Goal: Task Accomplishment & Management: Use online tool/utility

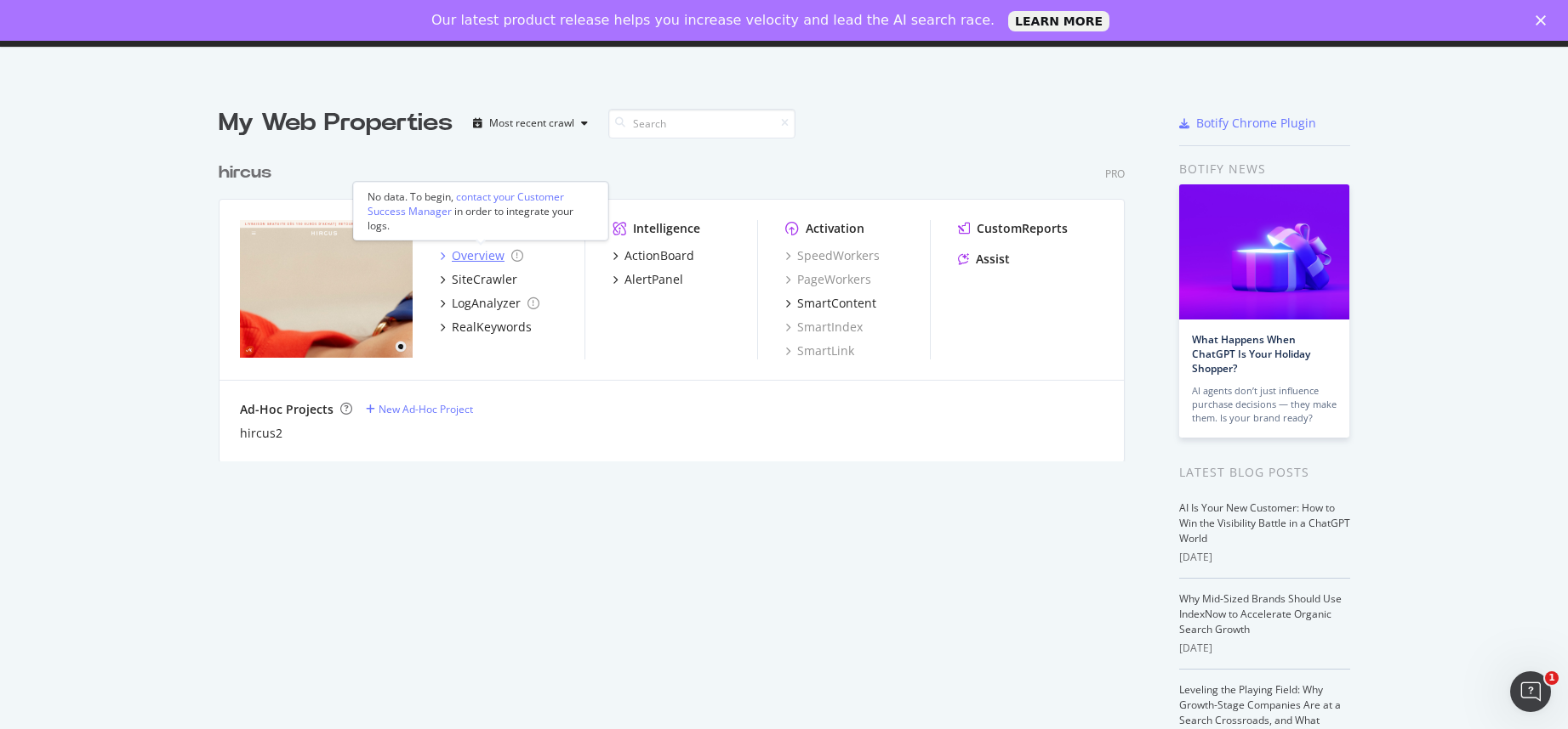
scroll to position [6, 0]
click at [477, 258] on div "Overview" at bounding box center [478, 258] width 53 height 17
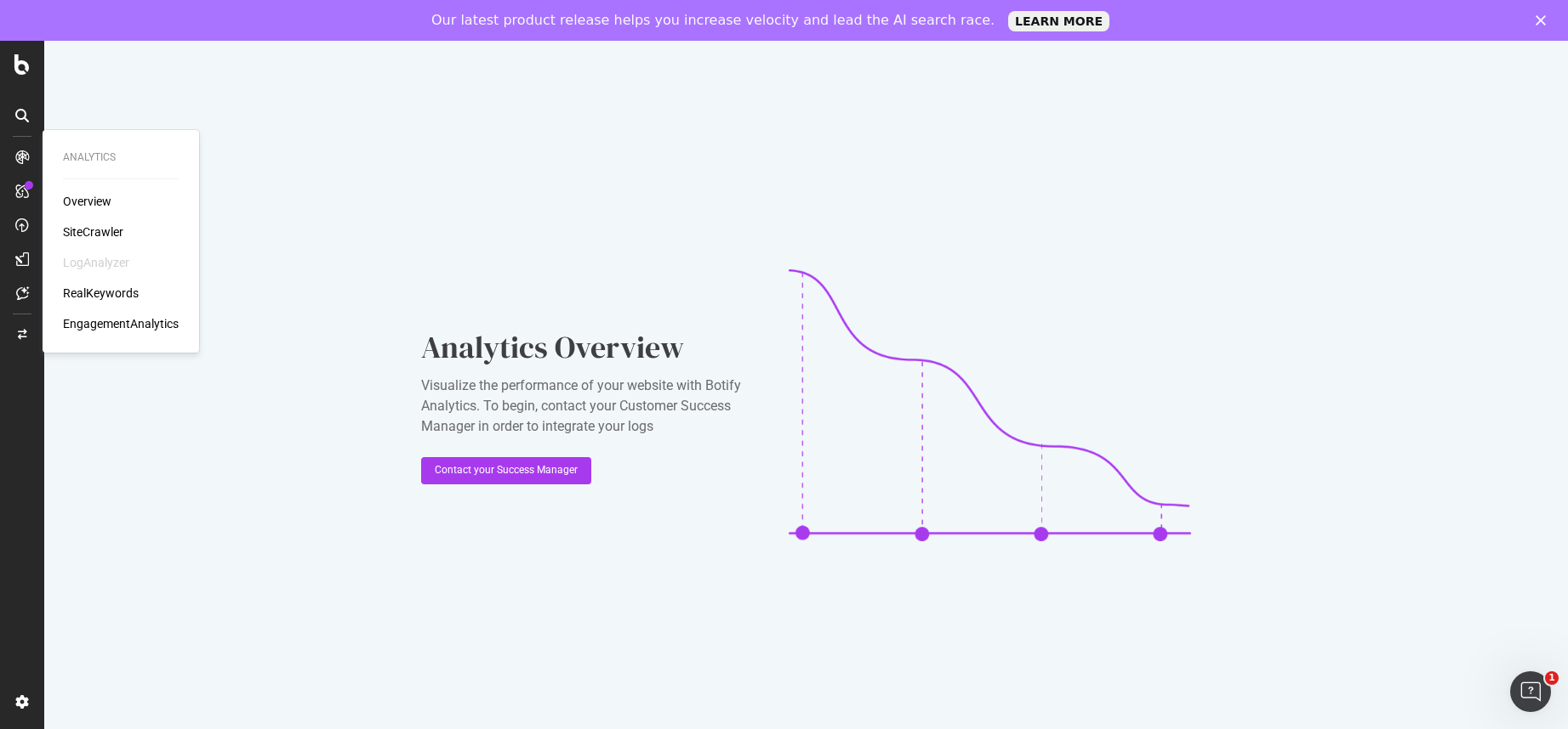
click at [82, 232] on div "SiteCrawler" at bounding box center [93, 233] width 61 height 17
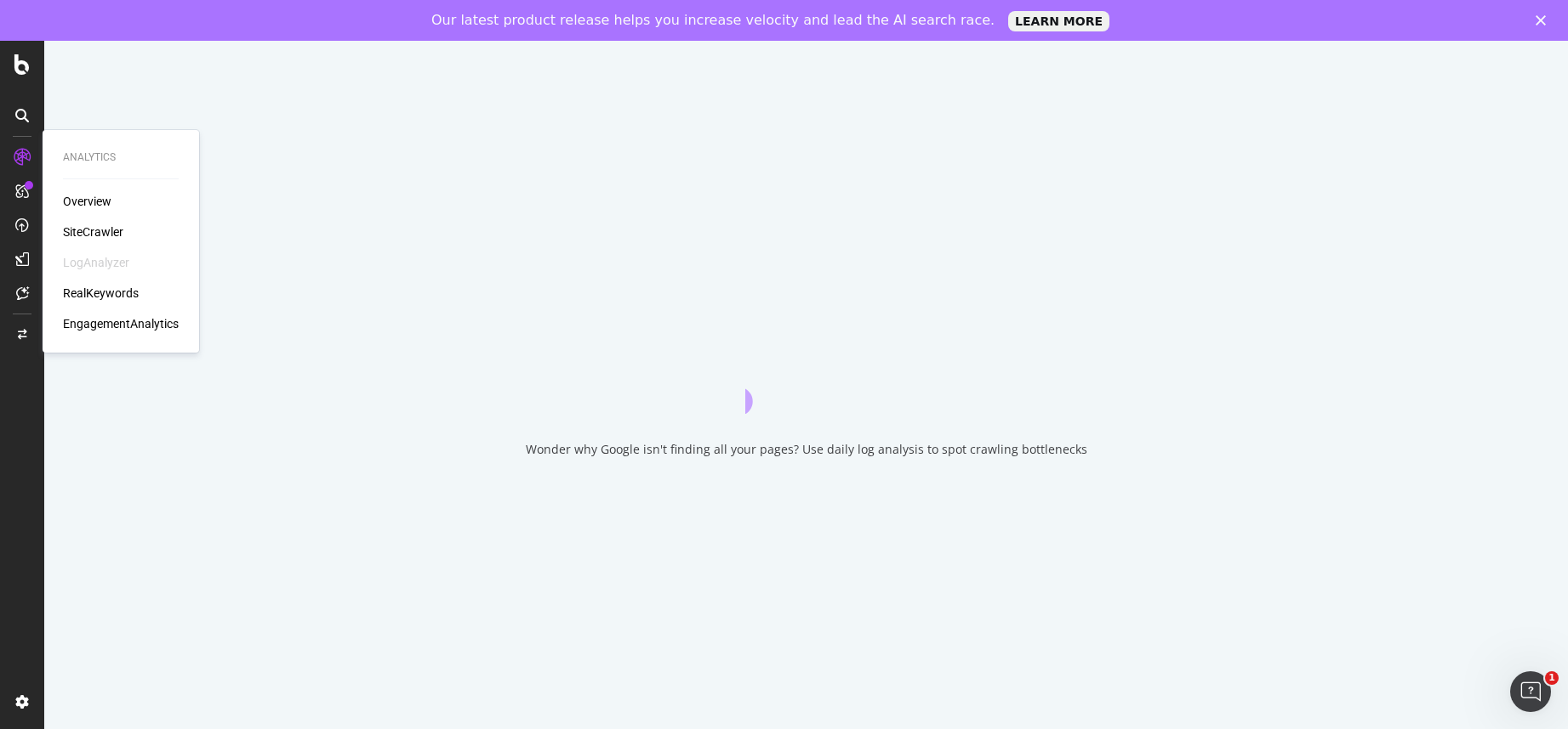
click at [98, 233] on div "SiteCrawler" at bounding box center [93, 233] width 61 height 17
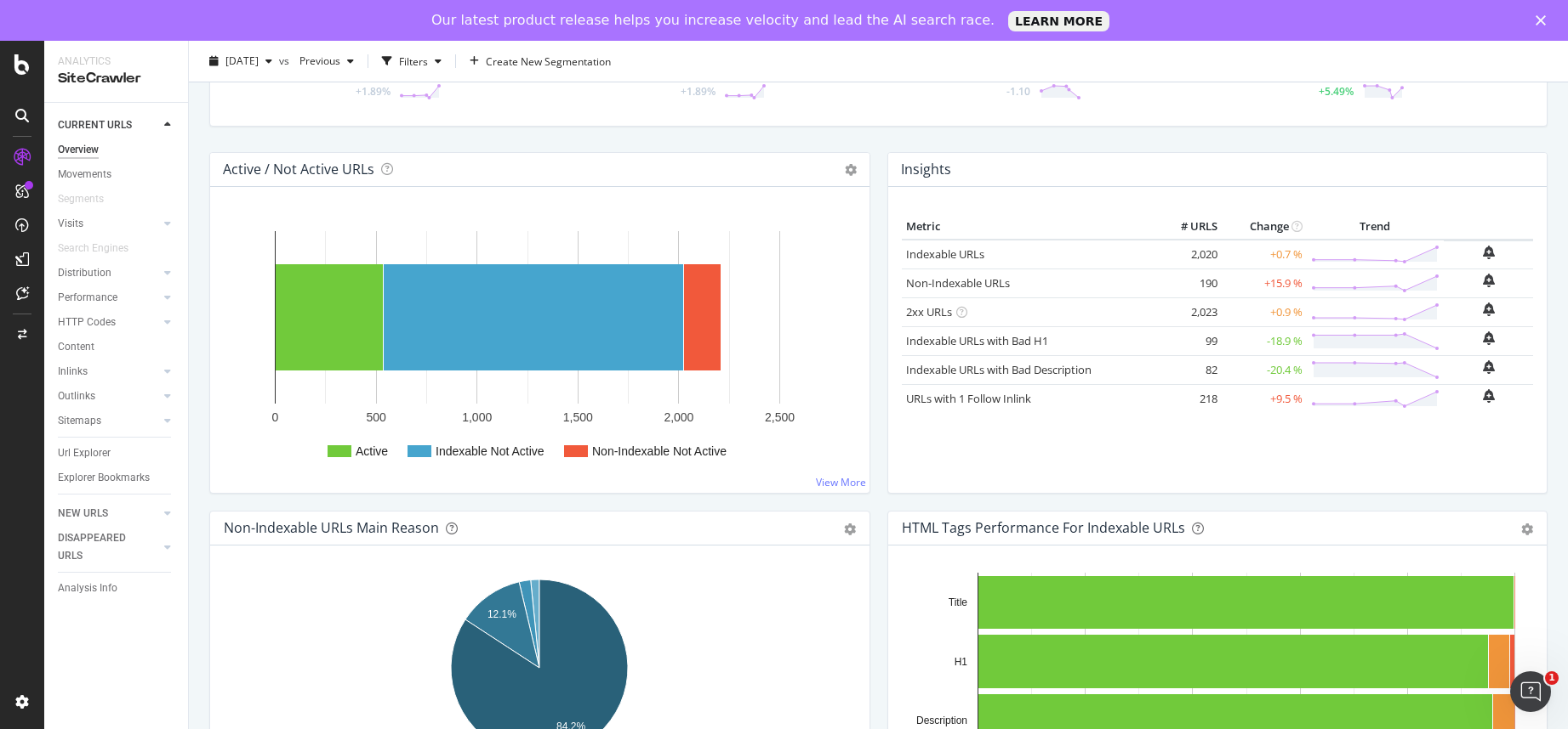
scroll to position [196, 0]
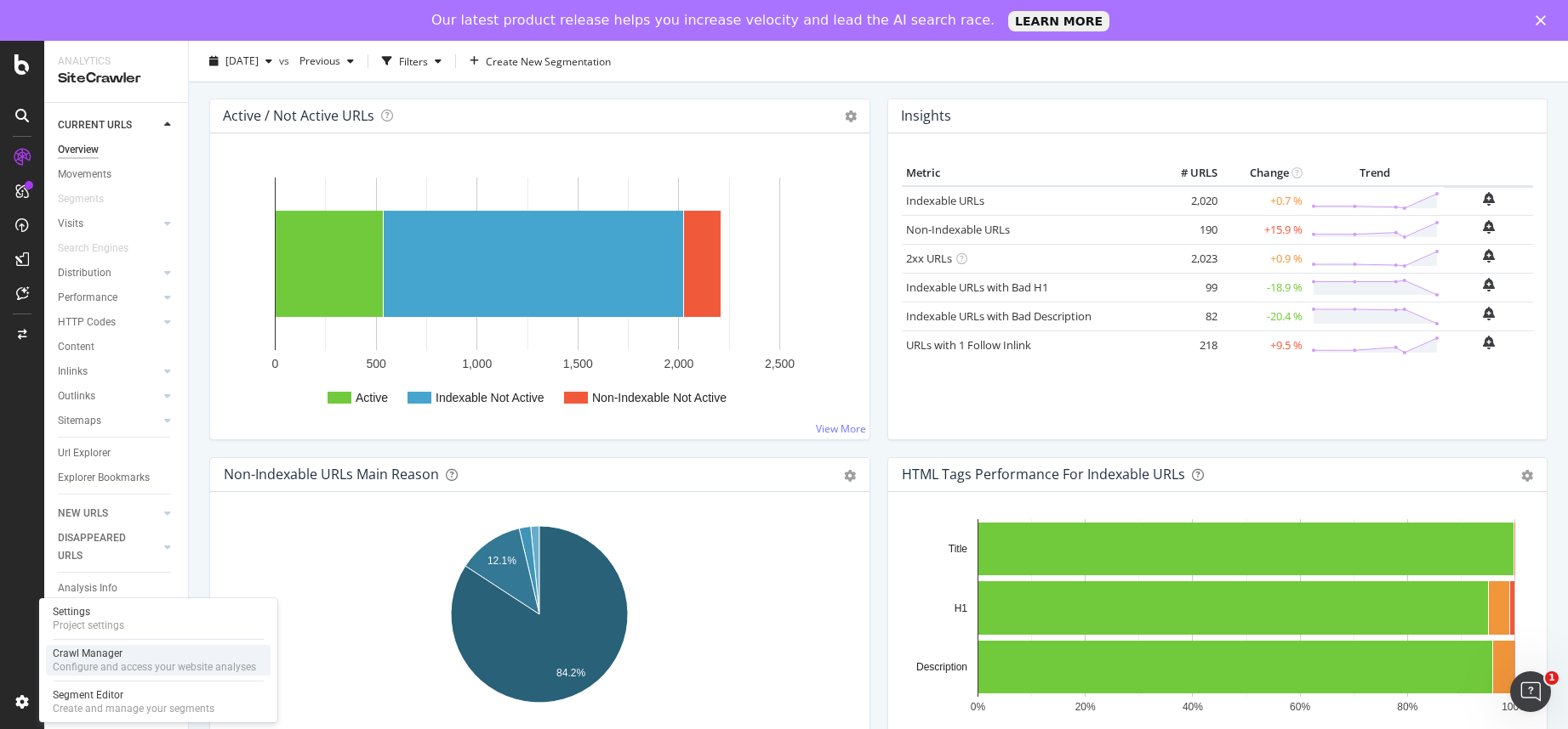
click at [123, 665] on div "Configure and access your website analyses" at bounding box center [155, 667] width 203 height 14
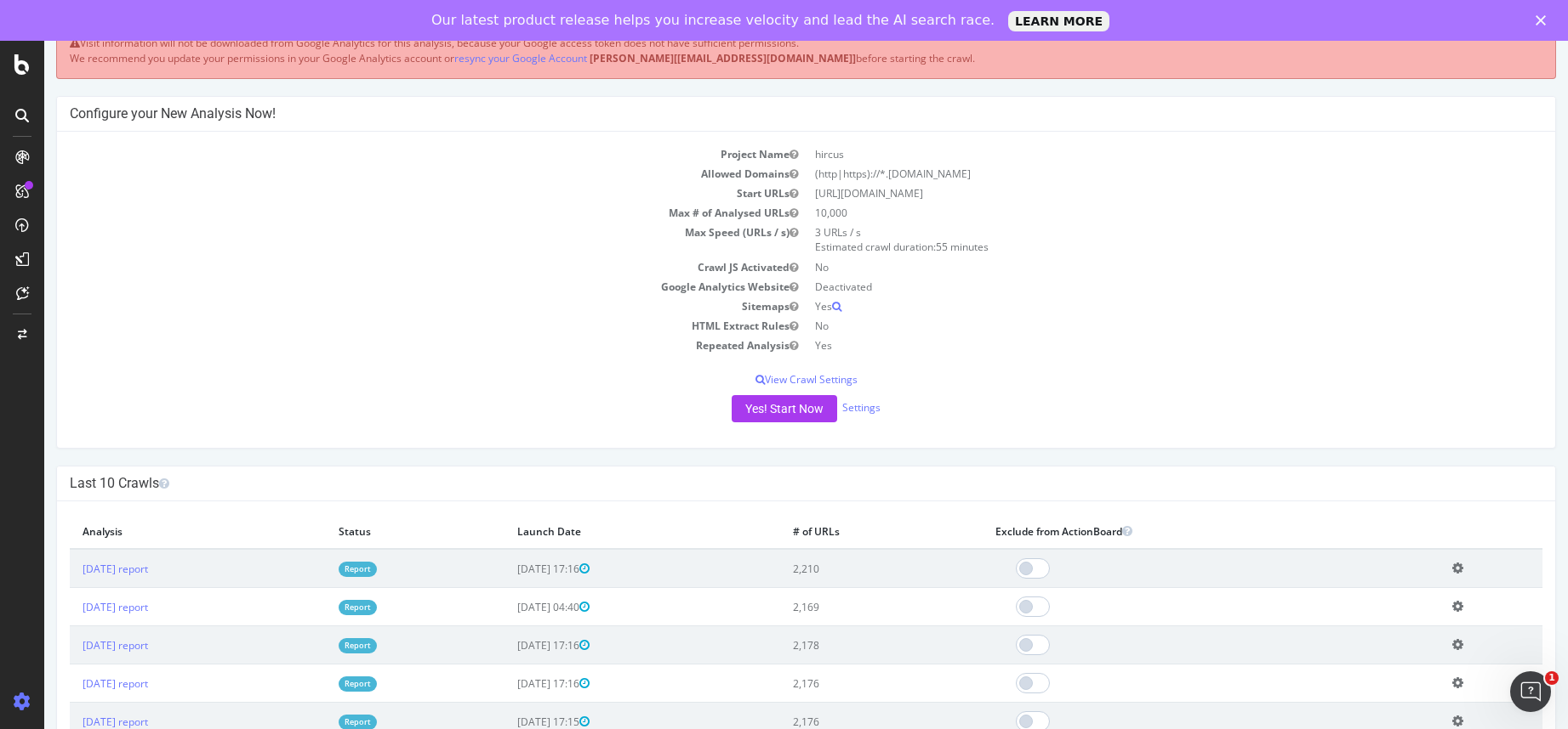
scroll to position [150, 0]
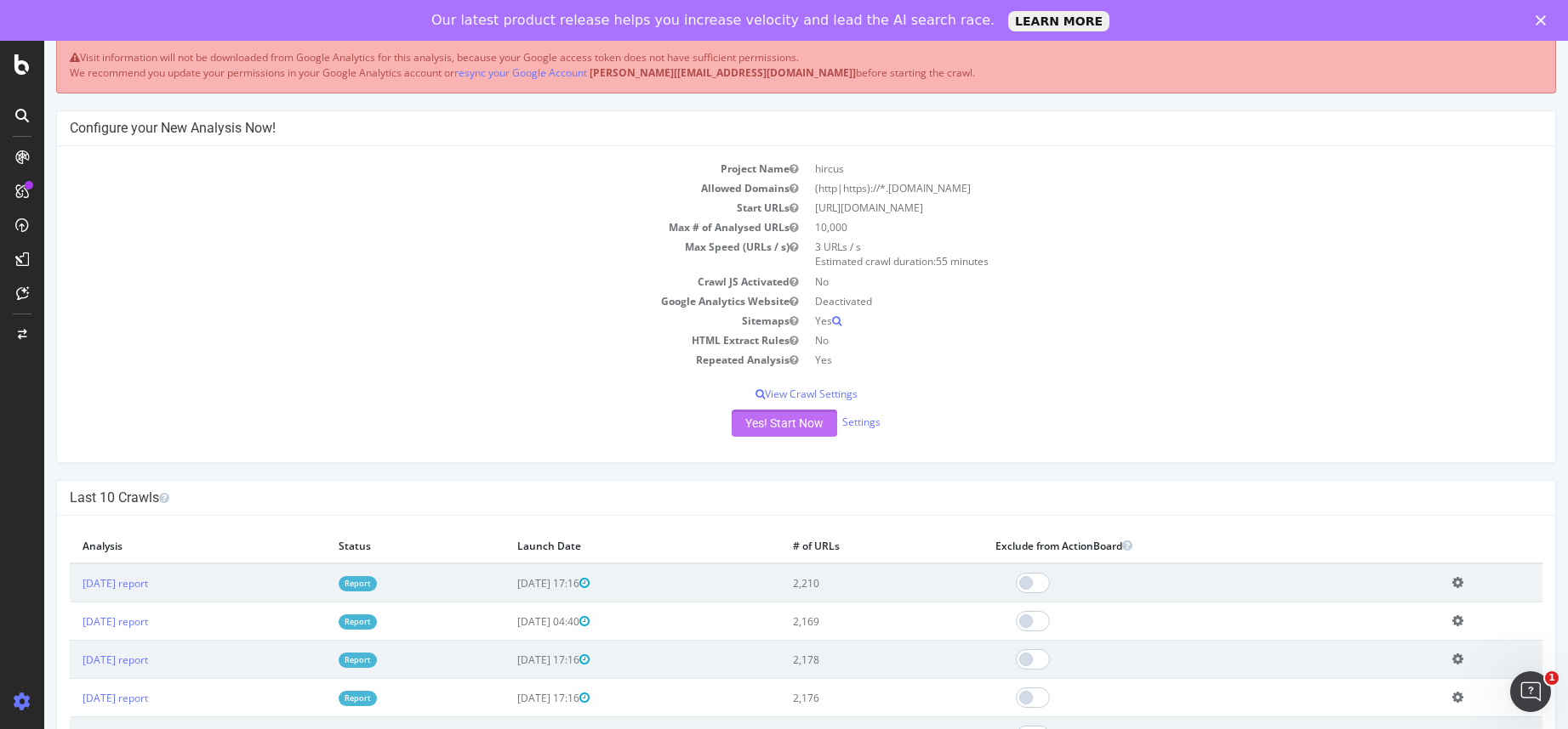
click at [764, 419] on button "Yes! Start Now" at bounding box center [784, 423] width 105 height 27
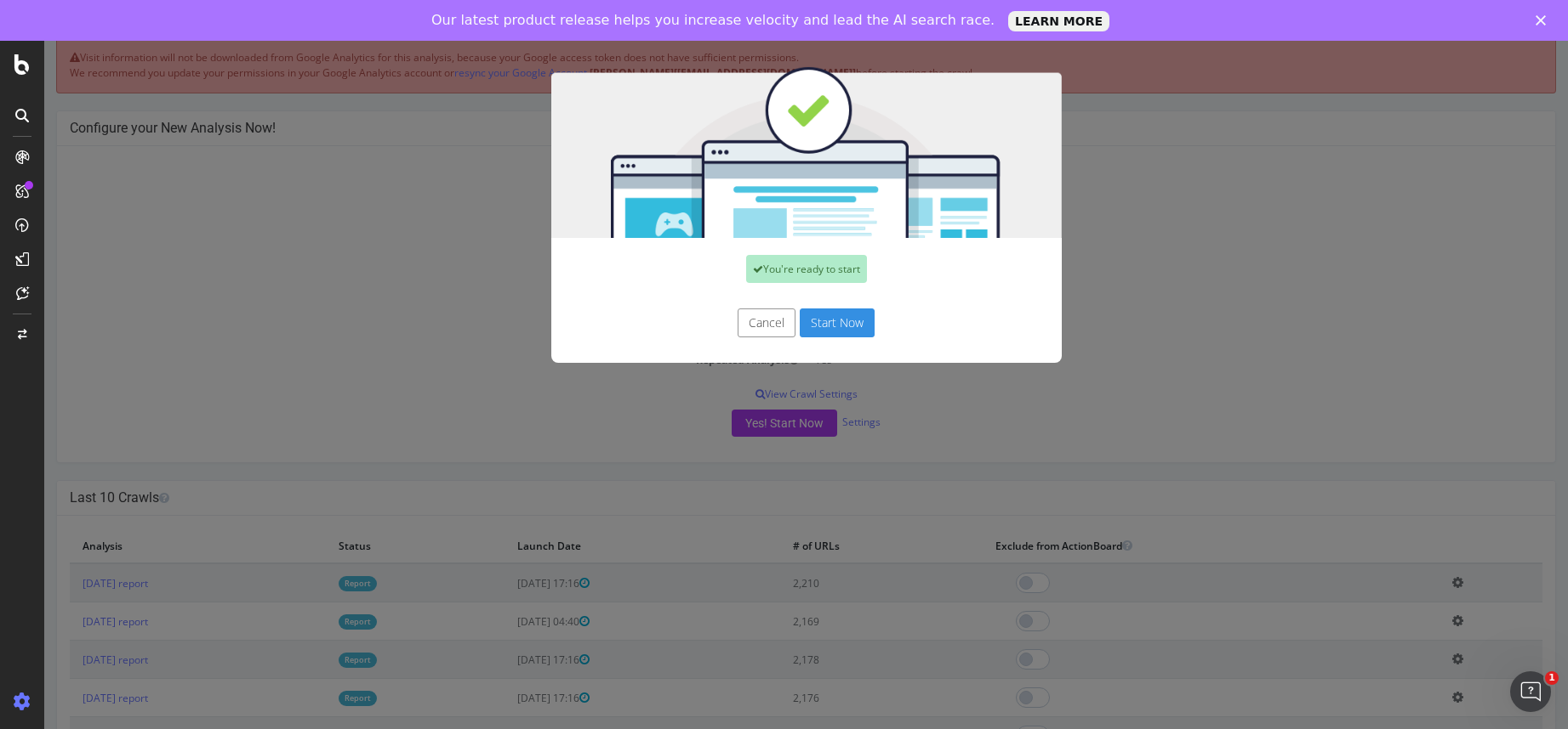
click at [839, 318] on button "Start Now" at bounding box center [837, 323] width 74 height 29
